Goal: Navigation & Orientation: Find specific page/section

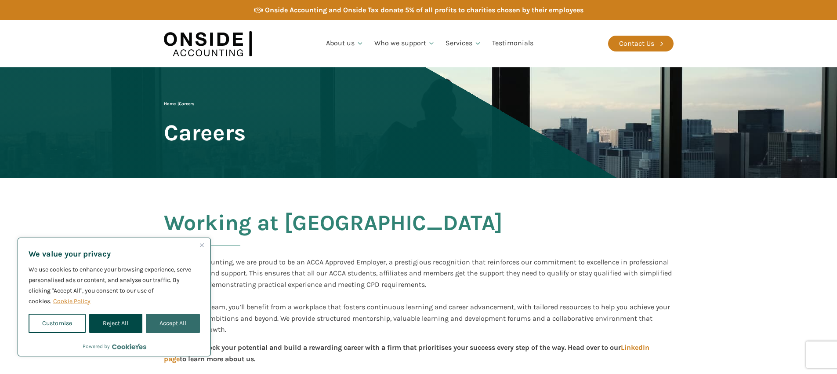
click at [179, 323] on button "Accept All" at bounding box center [173, 322] width 54 height 19
checkbox input "true"
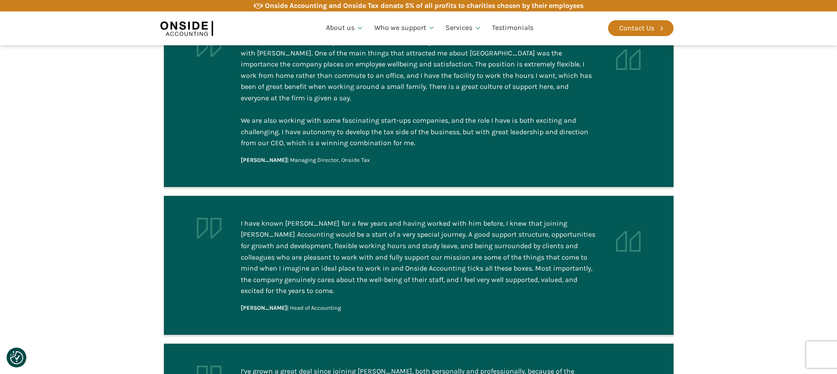
scroll to position [807, 0]
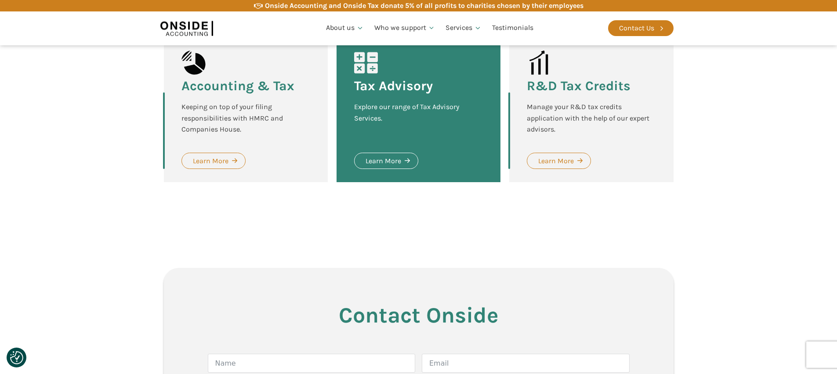
scroll to position [1414, 0]
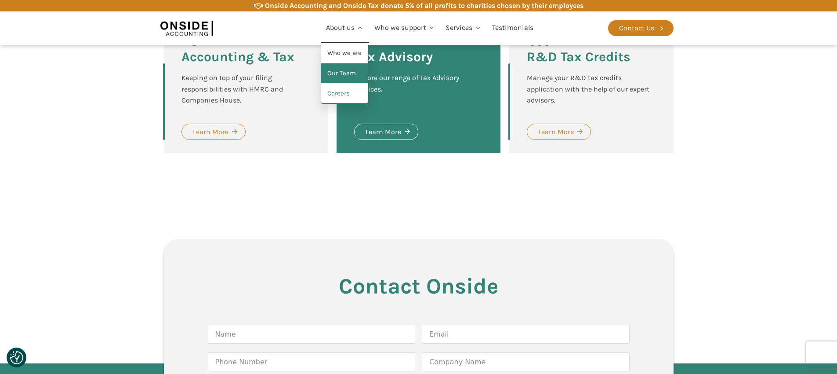
click at [348, 74] on link "Our Team" at bounding box center [344, 73] width 47 height 20
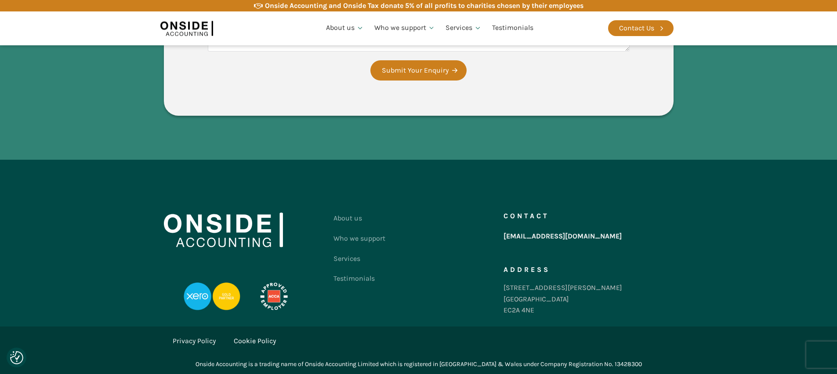
scroll to position [2585, 0]
